Goal: Navigation & Orientation: Find specific page/section

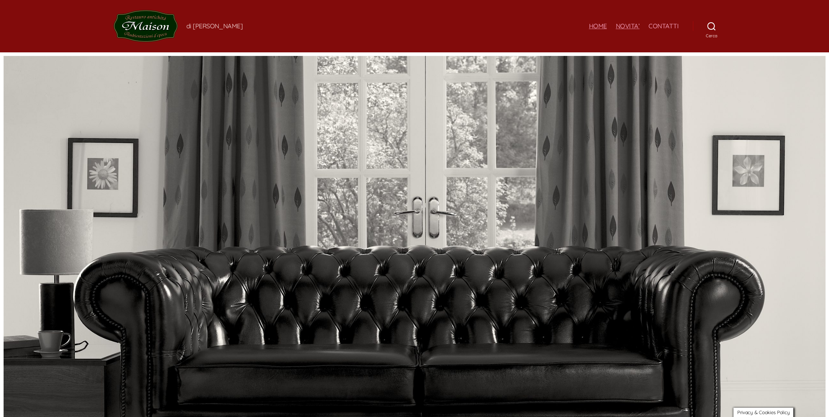
click at [628, 27] on link "NOVITA’" at bounding box center [627, 26] width 24 height 8
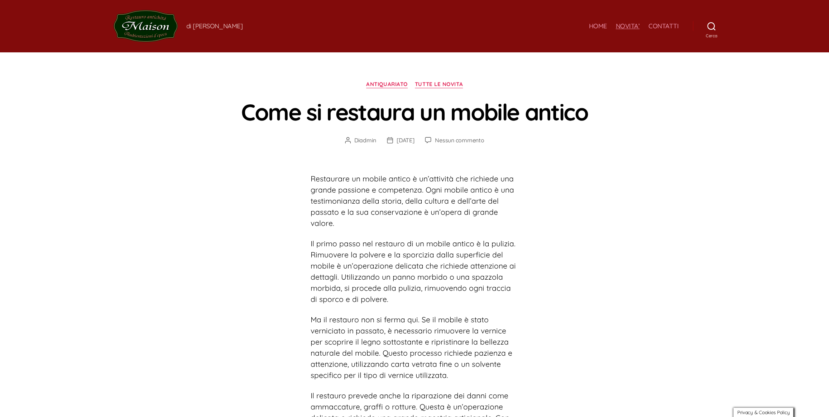
click at [144, 24] on img at bounding box center [146, 26] width 64 height 32
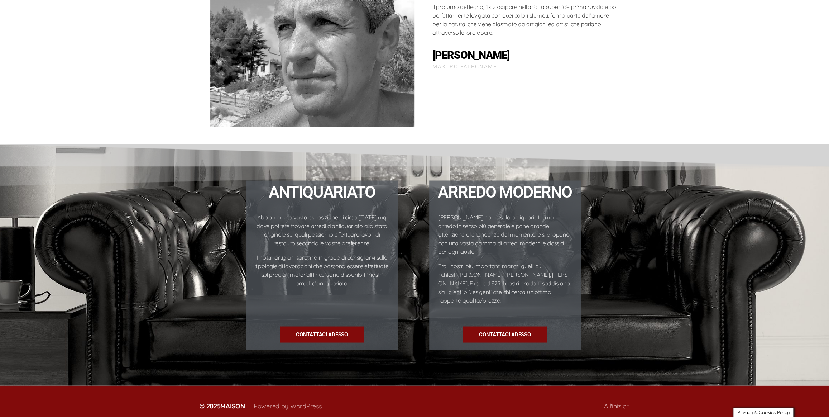
scroll to position [701, 0]
